Goal: Task Accomplishment & Management: Use online tool/utility

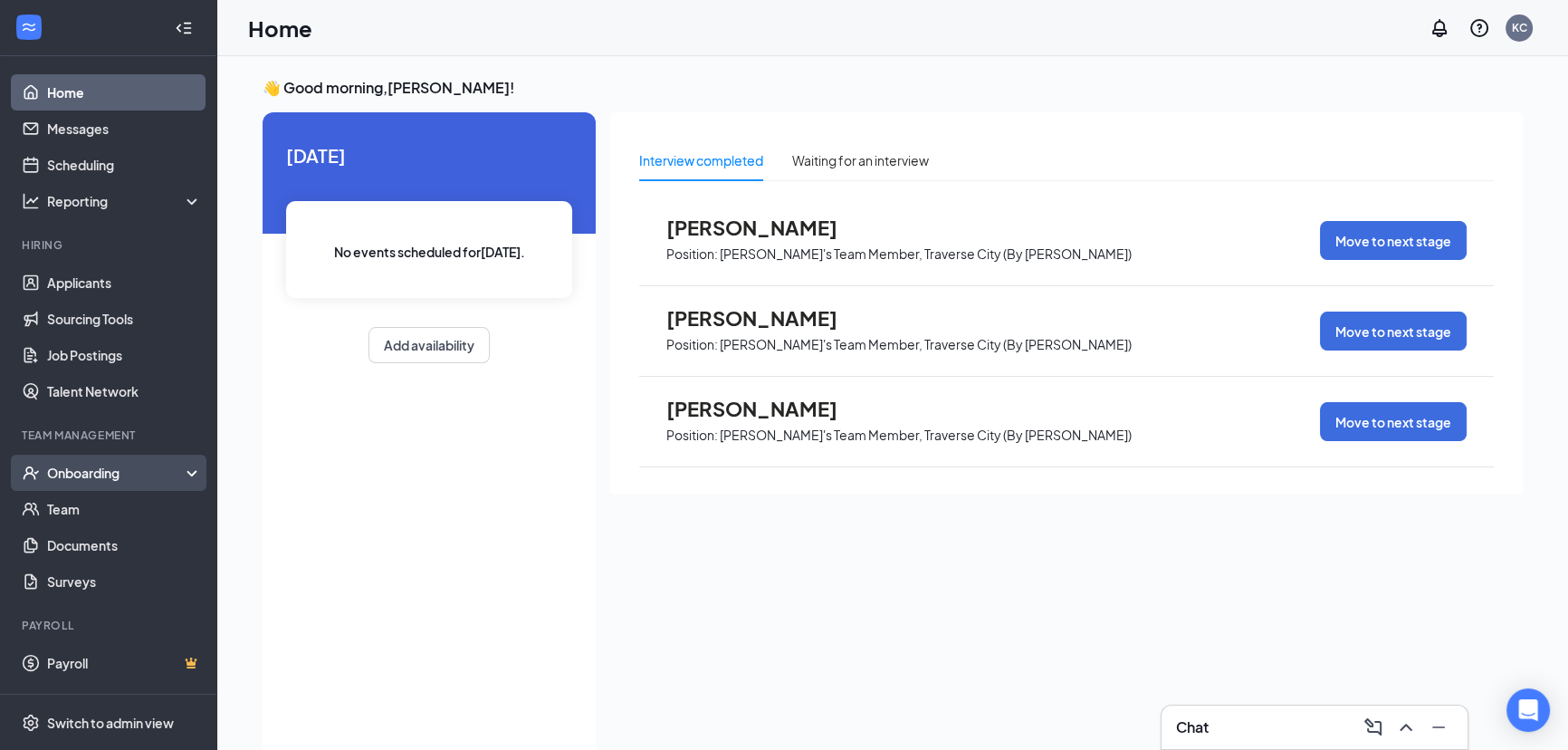
click at [134, 467] on div "Onboarding" at bounding box center [117, 472] width 140 height 18
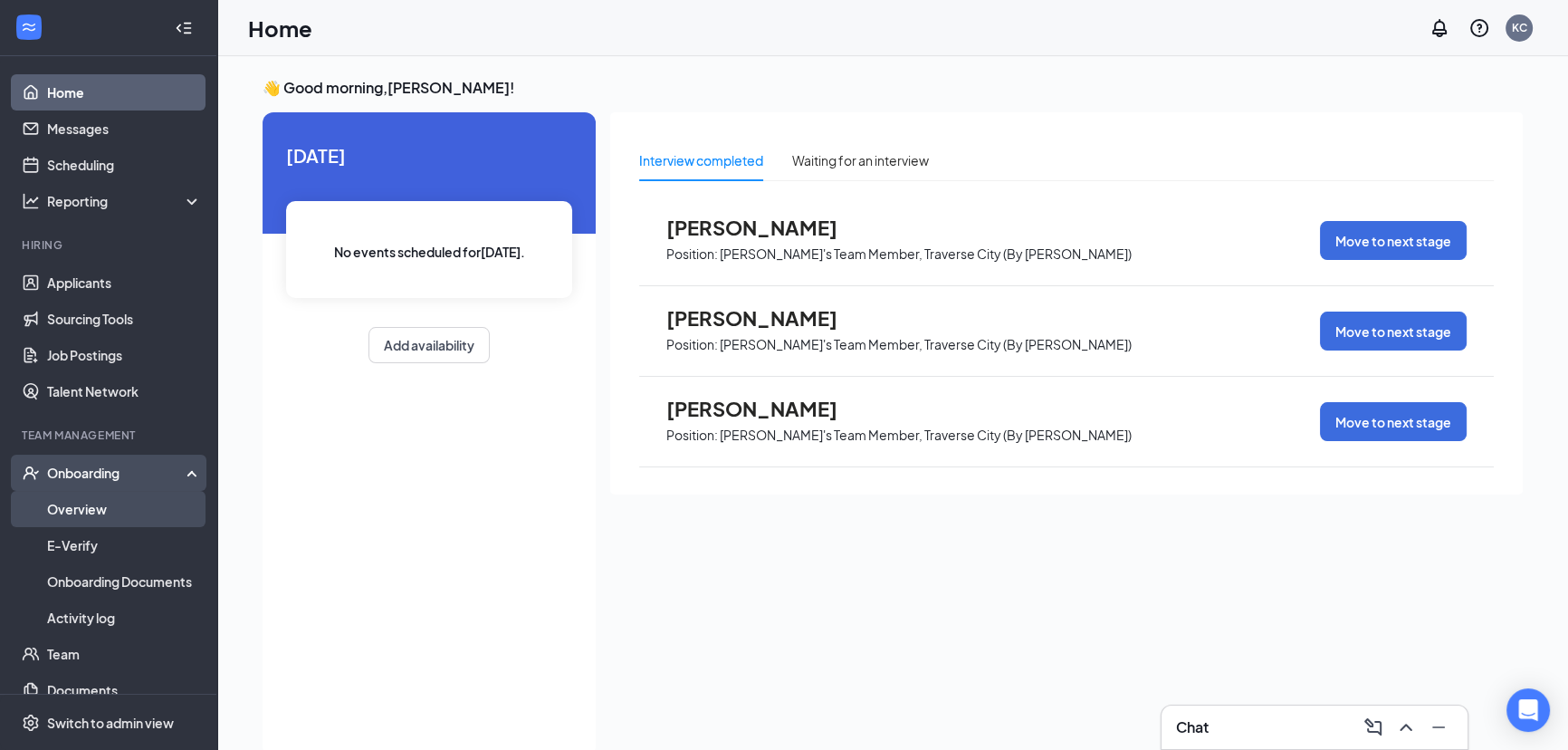
click at [101, 506] on link "Overview" at bounding box center [125, 509] width 155 height 36
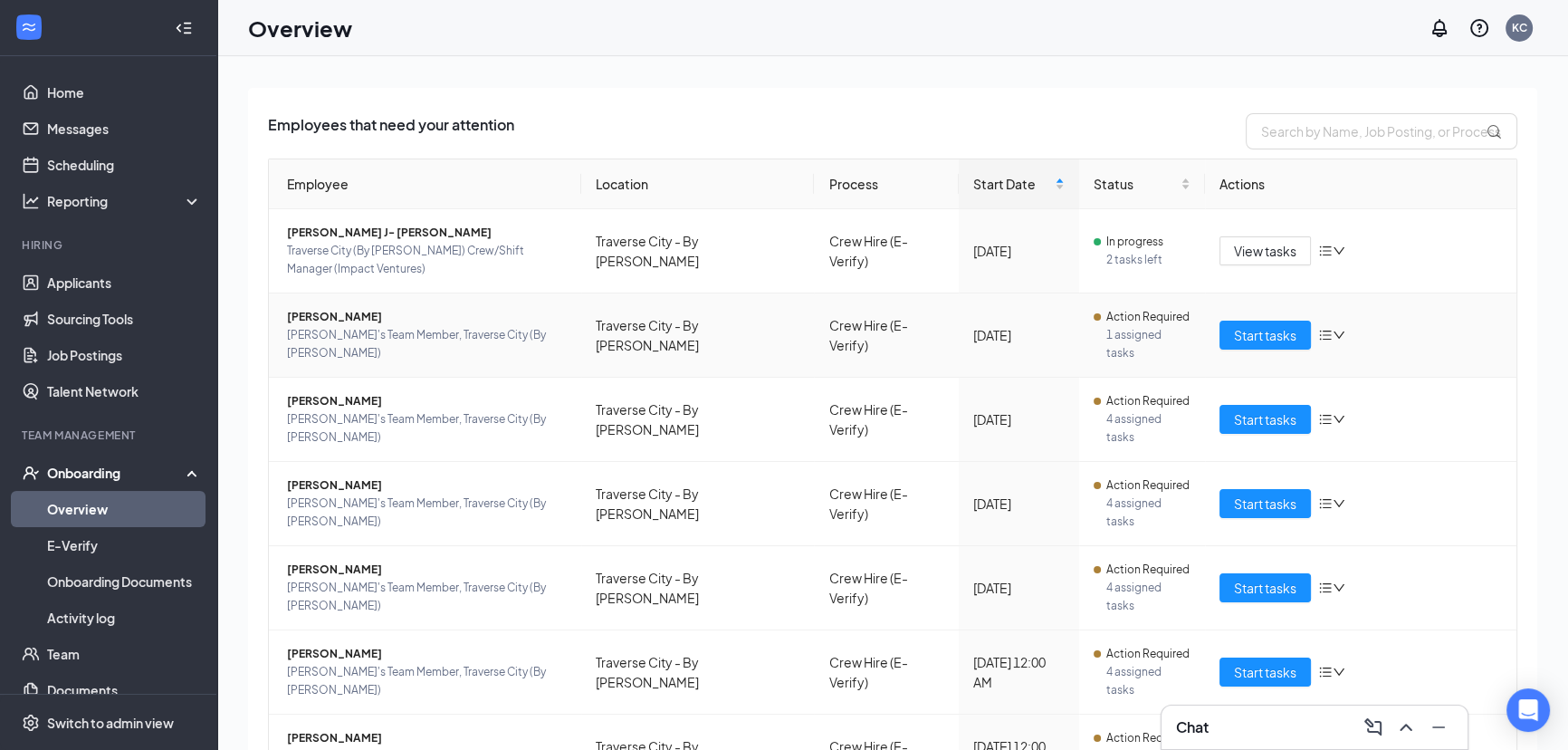
scroll to position [97, 0]
click at [1259, 408] on span "Start tasks" at bounding box center [1264, 417] width 62 height 20
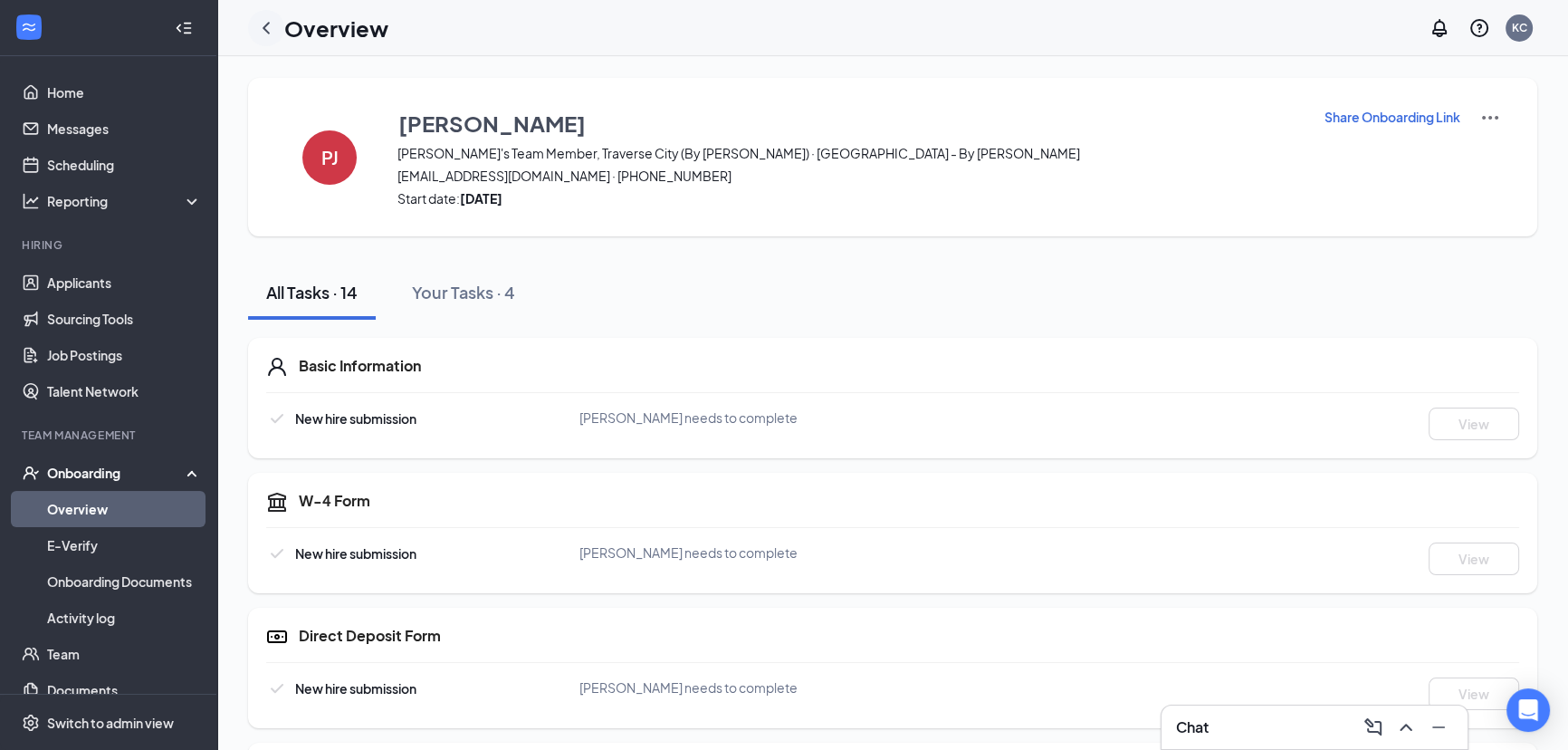
click at [267, 29] on icon "ChevronLeft" at bounding box center [265, 27] width 21 height 21
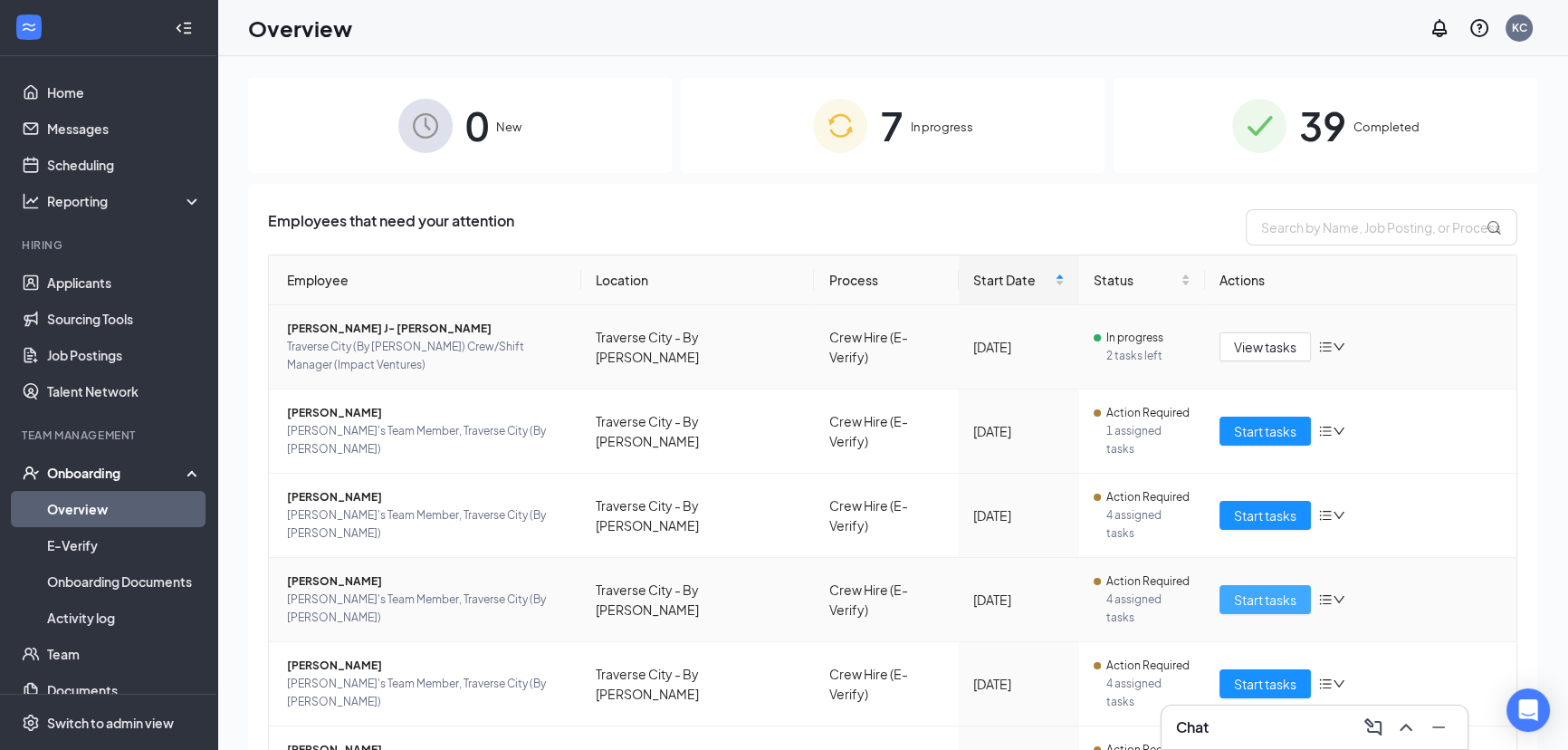
click at [1241, 590] on span "Start tasks" at bounding box center [1264, 599] width 62 height 20
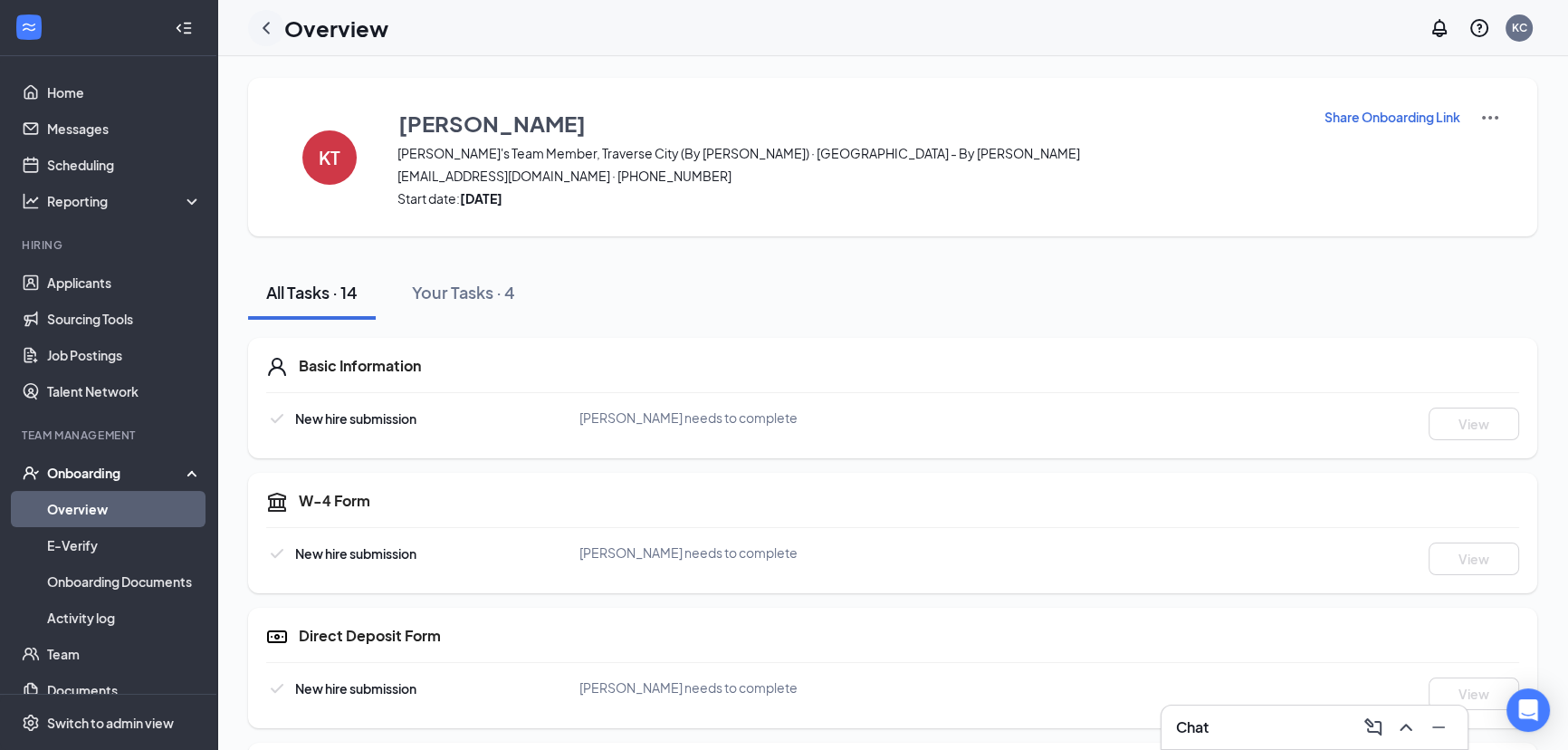
click at [264, 25] on icon "ChevronLeft" at bounding box center [265, 27] width 21 height 21
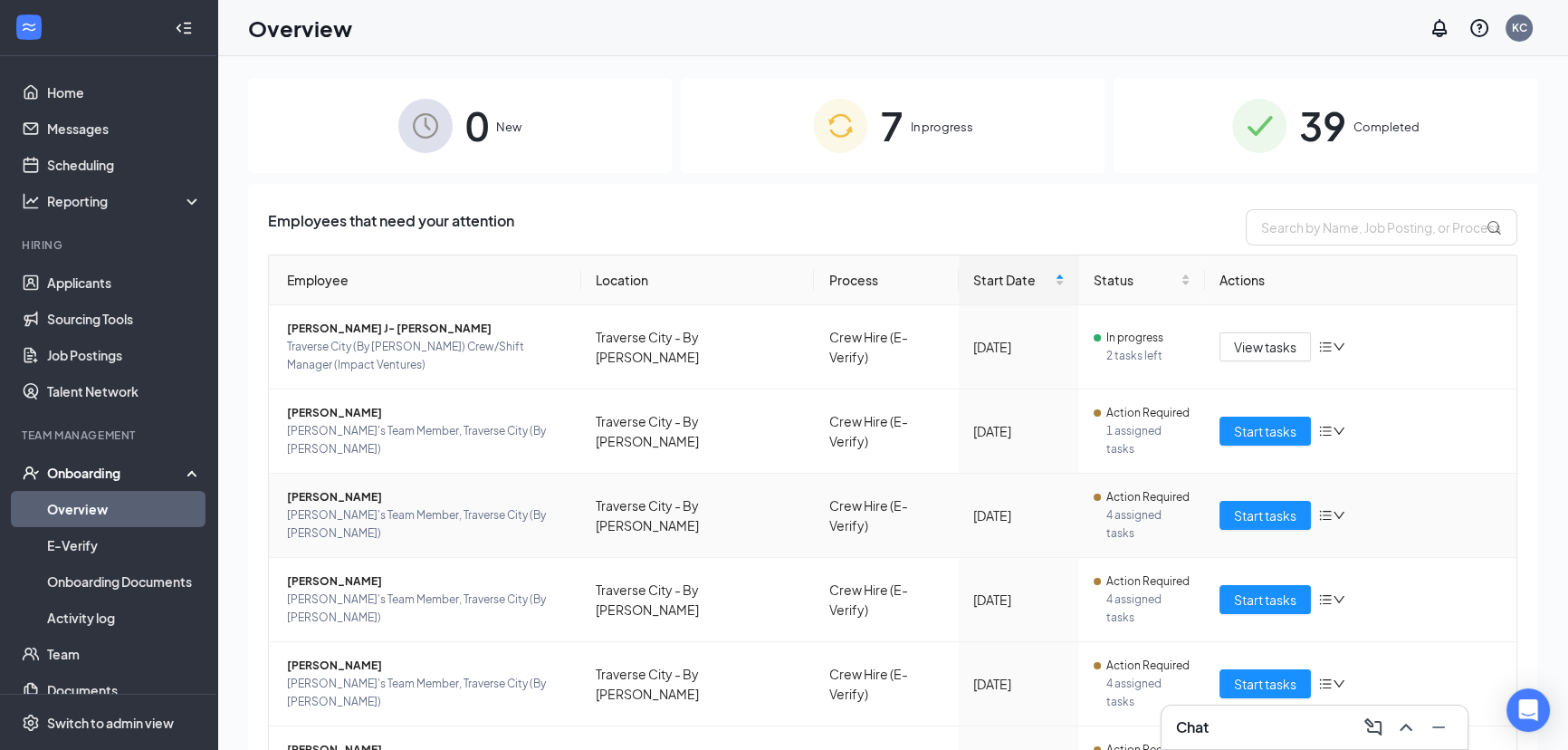
scroll to position [82, 0]
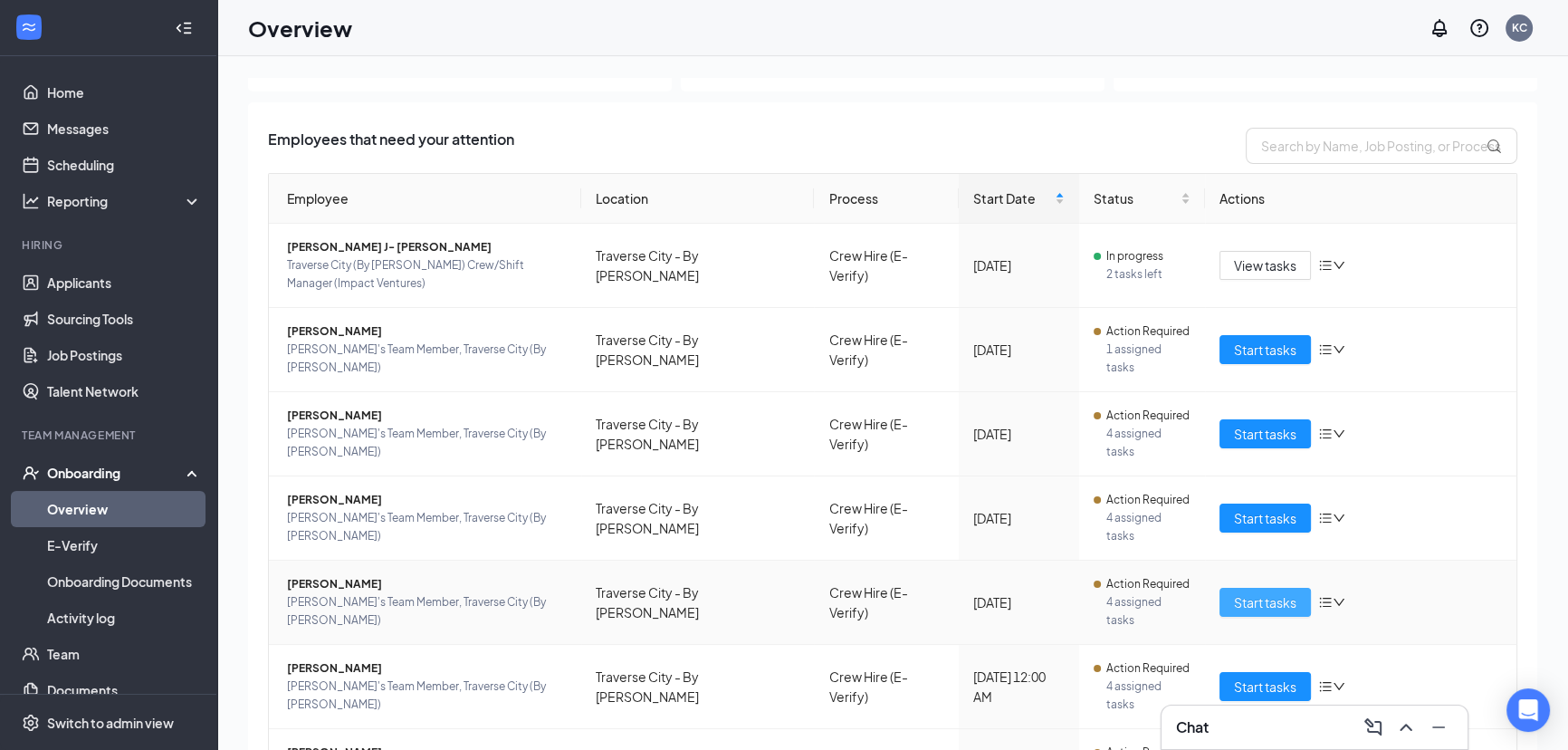
click at [1252, 588] on button "Start tasks" at bounding box center [1265, 602] width 91 height 29
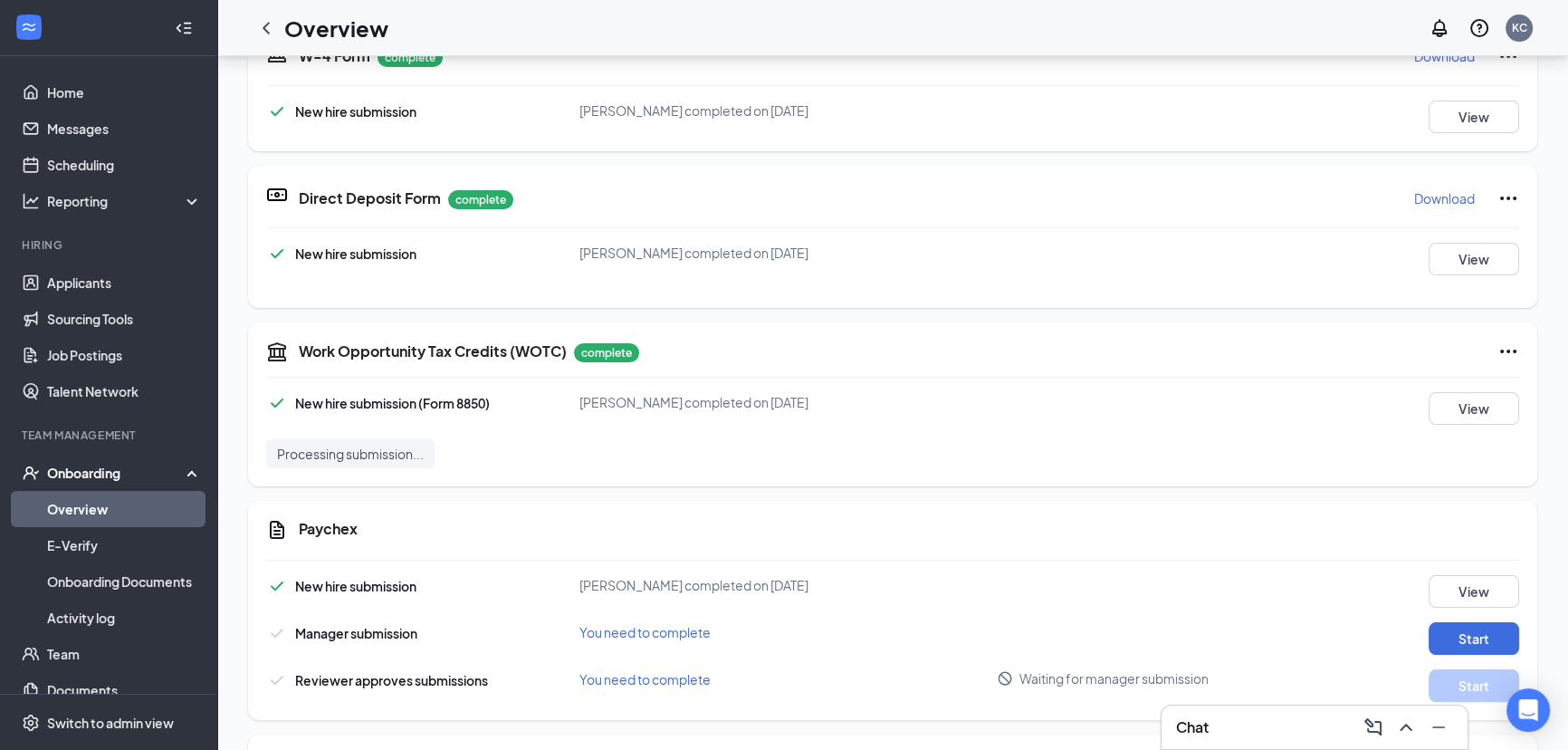
scroll to position [329, 0]
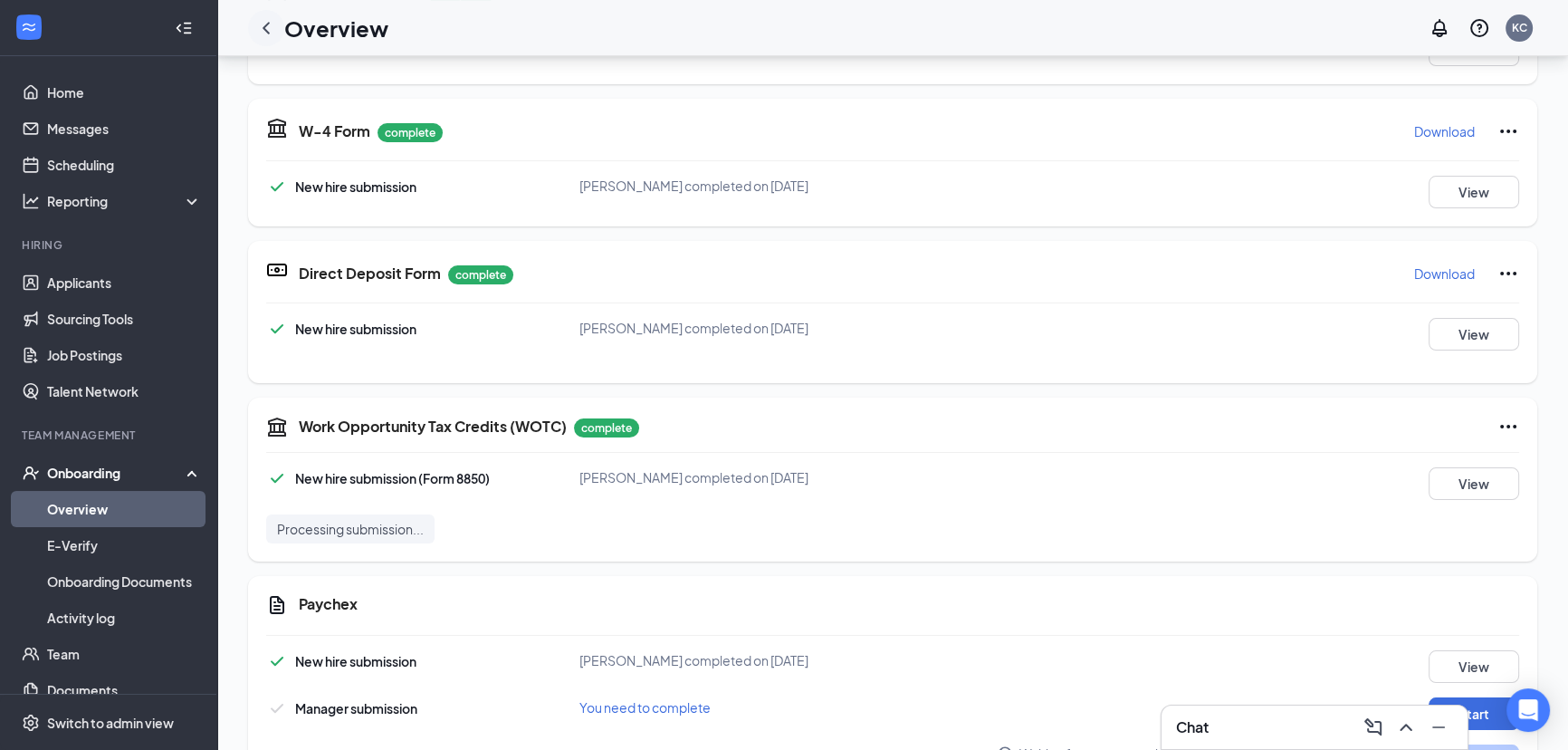
click at [263, 24] on icon "ChevronLeft" at bounding box center [265, 27] width 21 height 21
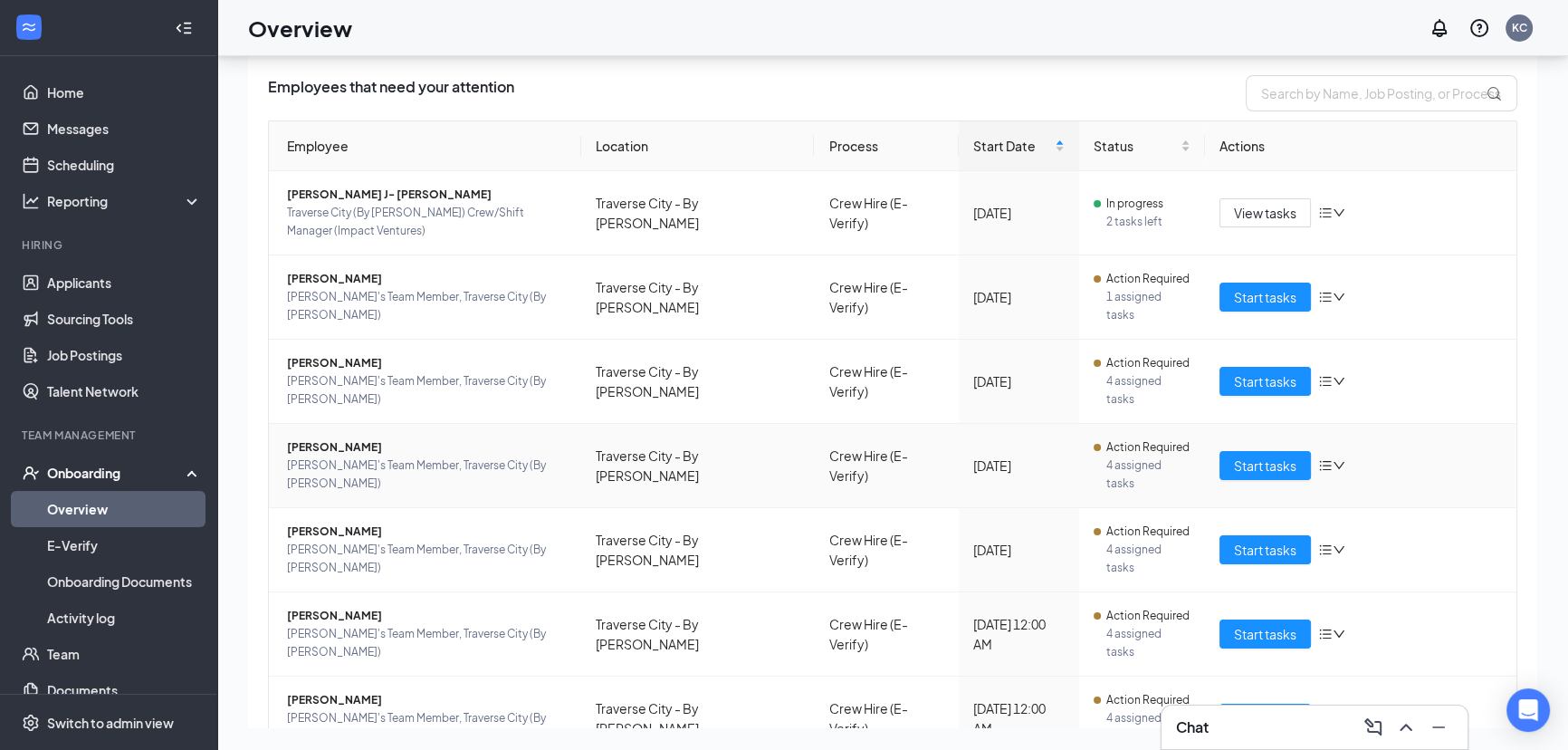
scroll to position [82, 0]
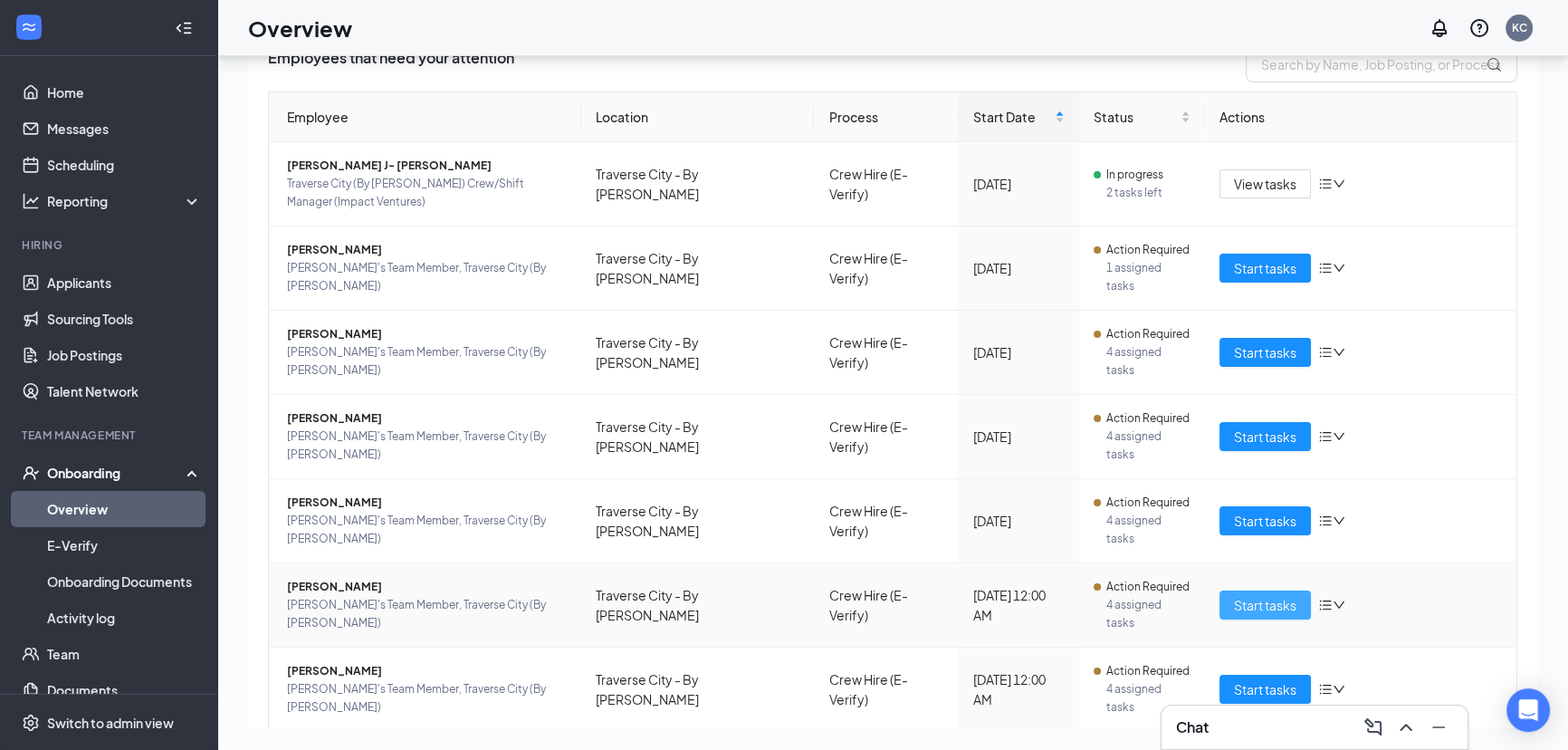
click at [1242, 595] on span "Start tasks" at bounding box center [1264, 605] width 62 height 20
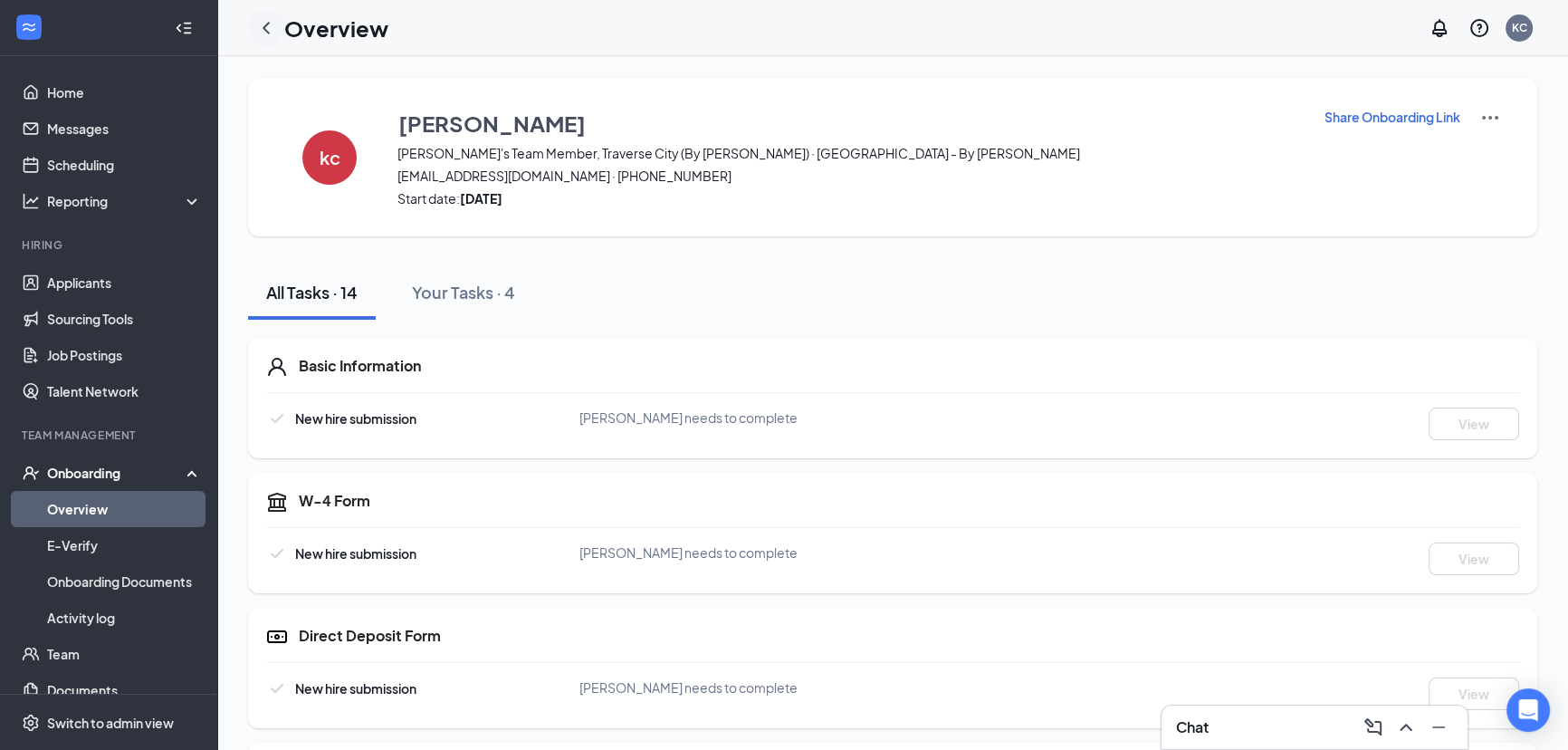
click at [267, 26] on icon "ChevronLeft" at bounding box center [265, 27] width 21 height 21
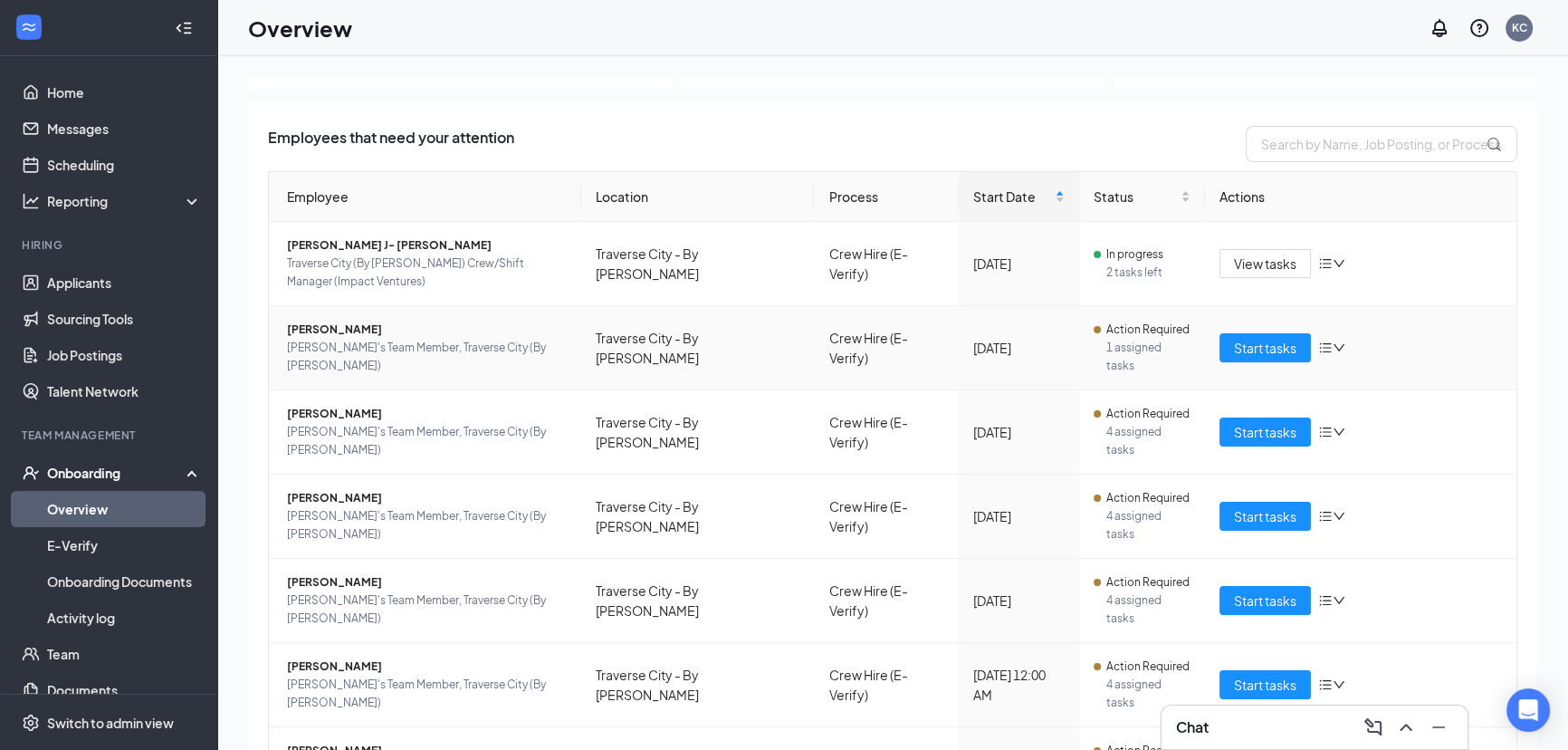
scroll to position [97, 0]
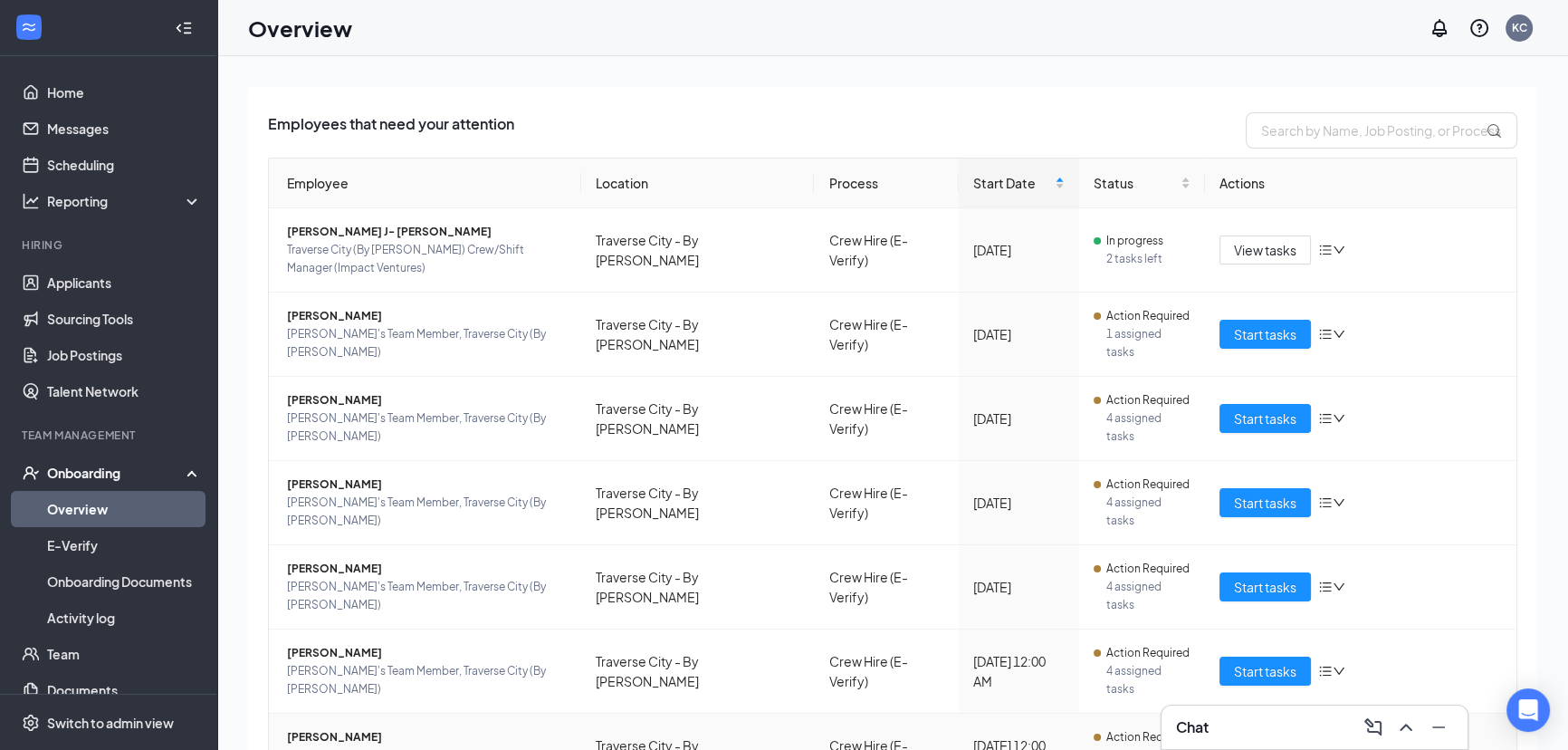
click at [1255, 745] on span "Start tasks" at bounding box center [1264, 755] width 62 height 20
